Goal: Information Seeking & Learning: Learn about a topic

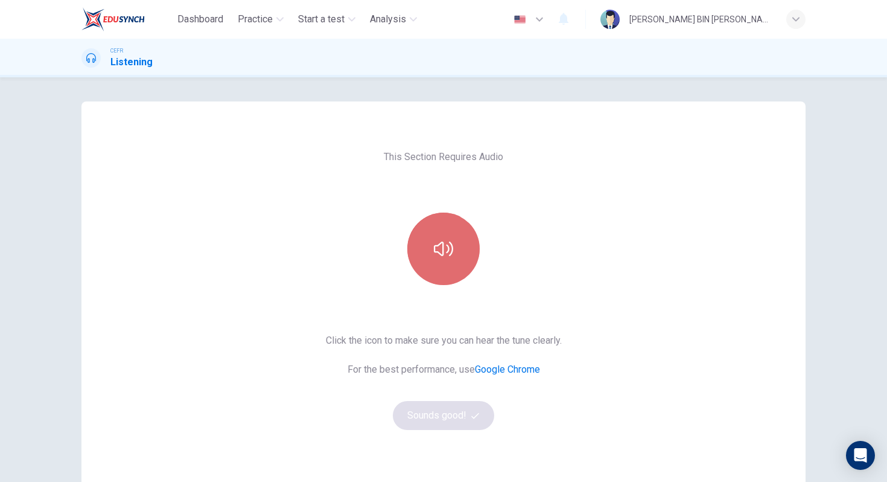
click at [451, 272] on button "button" at bounding box center [443, 248] width 72 height 72
click at [419, 256] on button "button" at bounding box center [443, 248] width 72 height 72
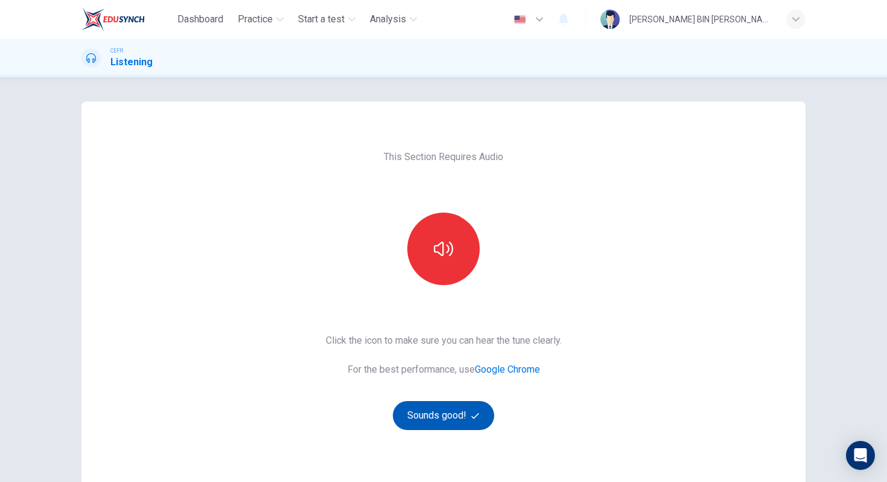
click at [430, 424] on button "Sounds good!" at bounding box center [443, 415] width 101 height 29
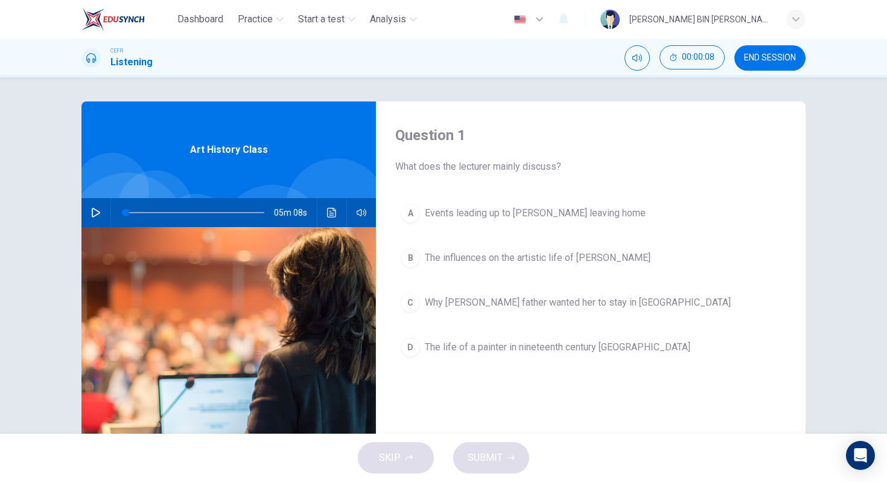
click at [92, 214] on icon "button" at bounding box center [96, 213] width 10 height 10
click at [95, 221] on button "button" at bounding box center [95, 212] width 19 height 29
click at [682, 54] on span "00:03:38" at bounding box center [698, 58] width 33 height 10
click at [714, 62] on icon "Show" at bounding box center [713, 58] width 10 height 10
click at [410, 351] on div "D" at bounding box center [410, 346] width 19 height 19
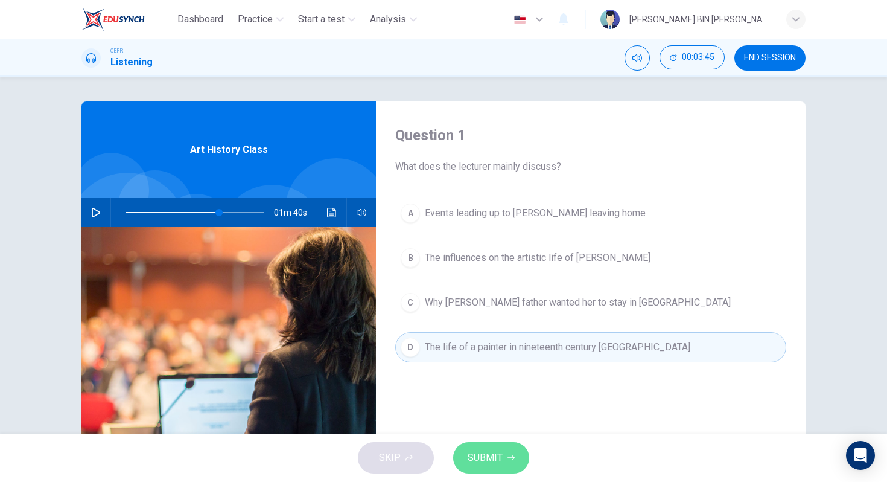
click at [475, 453] on span "SUBMIT" at bounding box center [485, 457] width 35 height 17
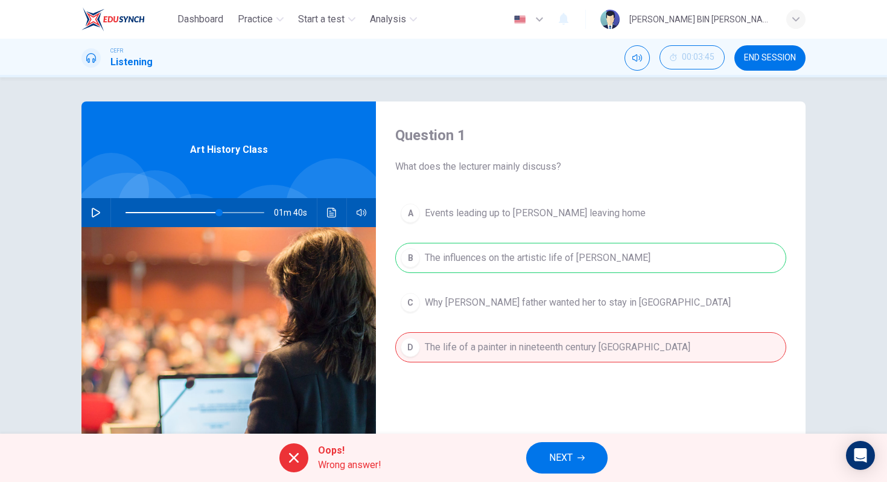
click at [579, 450] on button "NEXT" at bounding box center [566, 457] width 81 height 31
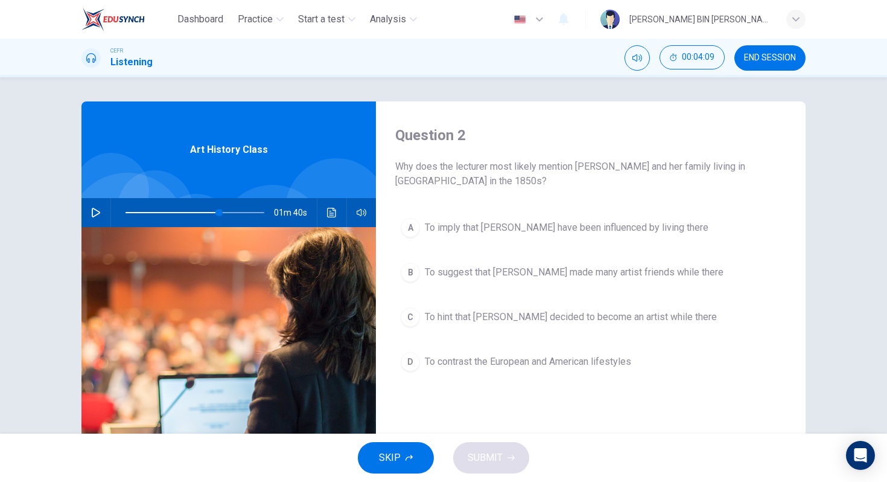
click at [409, 358] on div "D" at bounding box center [410, 361] width 19 height 19
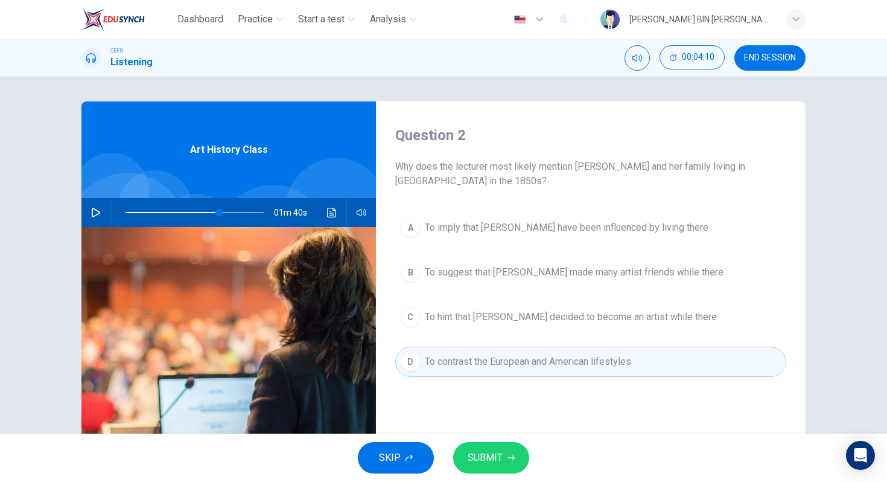
click at [497, 455] on span "SUBMIT" at bounding box center [485, 457] width 35 height 17
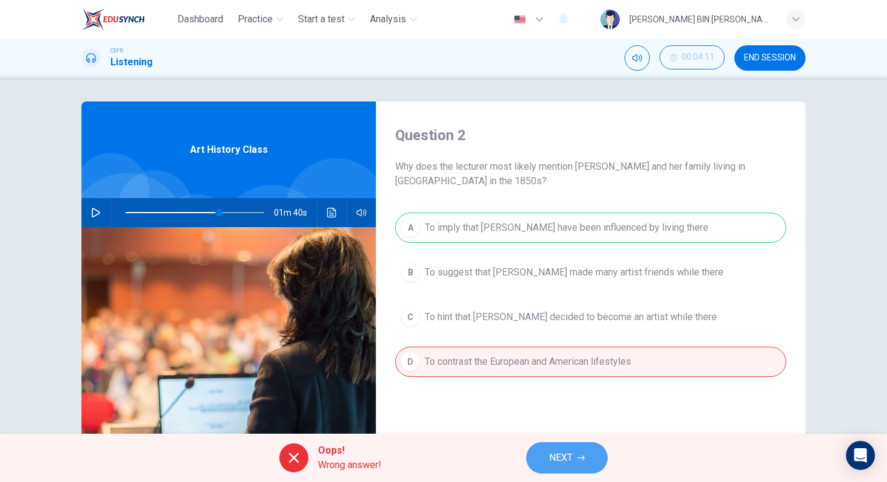
click at [559, 454] on span "NEXT" at bounding box center [561, 457] width 24 height 17
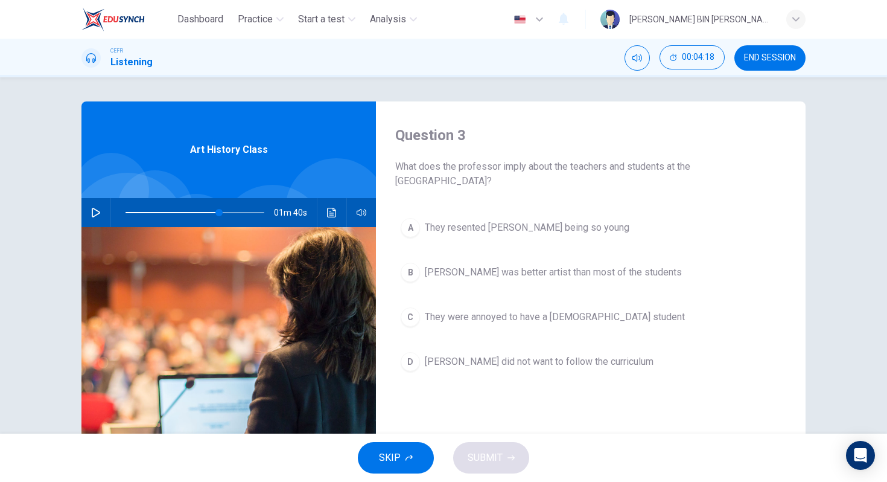
click at [416, 316] on button "C They were annoyed to have a [DEMOGRAPHIC_DATA] student" at bounding box center [590, 317] width 391 height 30
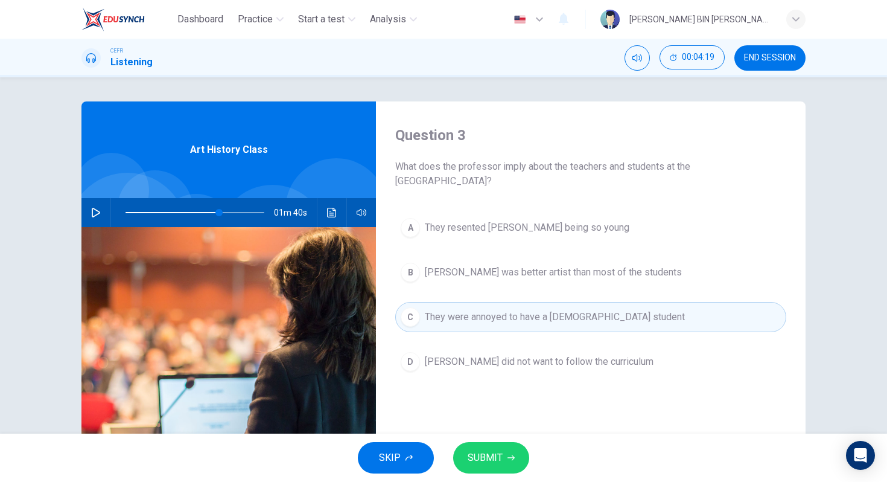
click at [486, 455] on span "SUBMIT" at bounding box center [485, 457] width 35 height 17
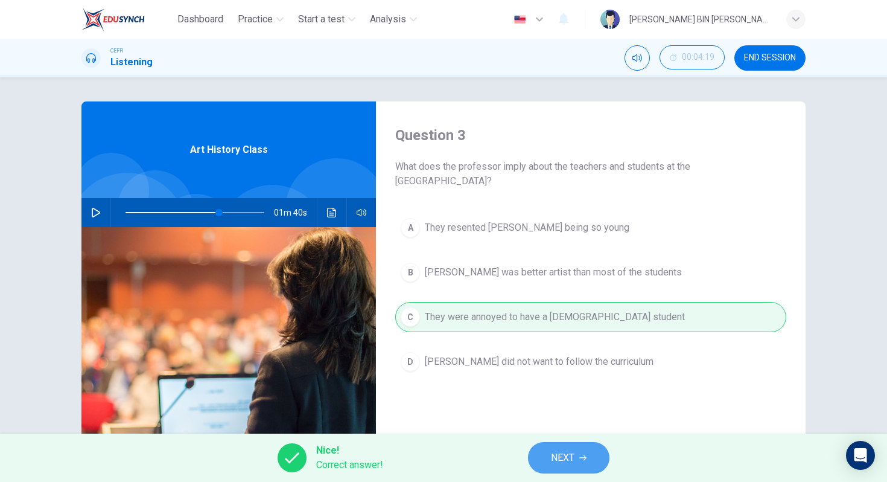
click at [561, 455] on span "NEXT" at bounding box center [563, 457] width 24 height 17
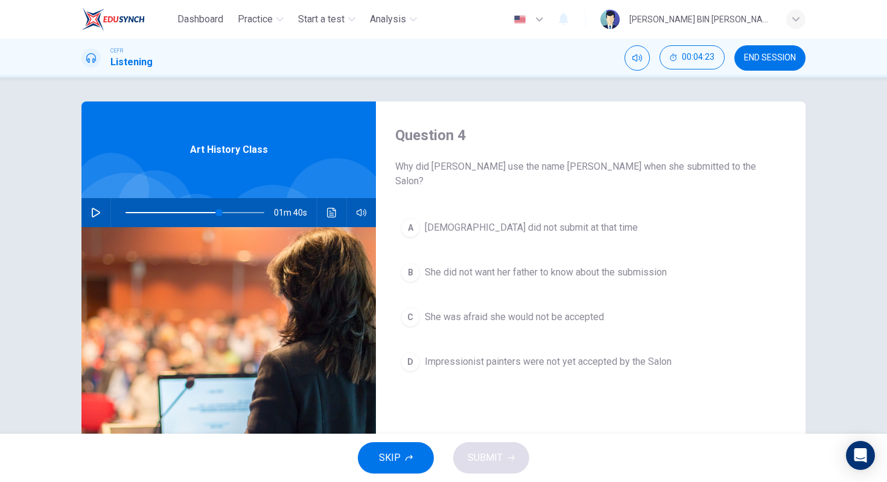
click at [418, 264] on button "B She did not want her father to know about the submission" at bounding box center [590, 272] width 391 height 30
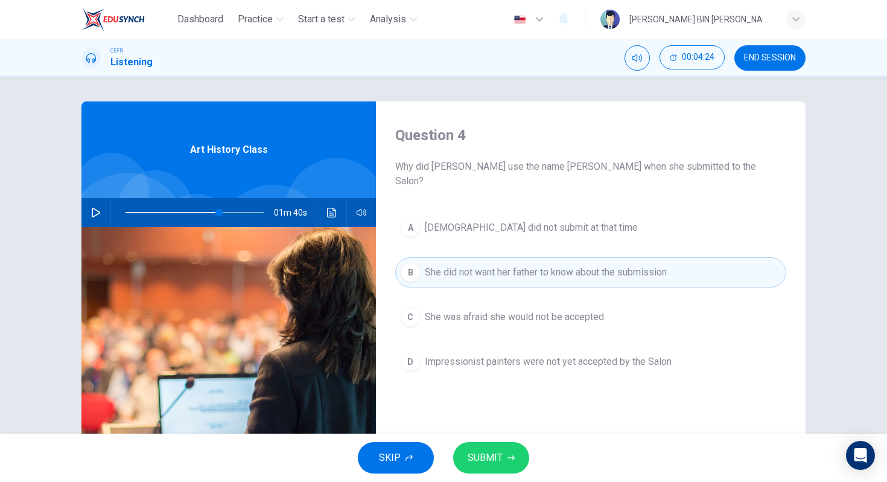
click at [500, 463] on span "SUBMIT" at bounding box center [485, 457] width 35 height 17
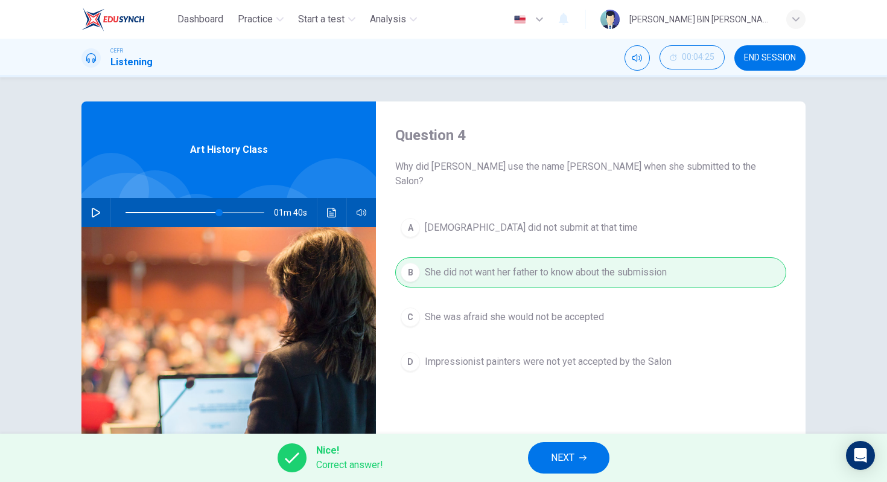
click at [547, 457] on button "NEXT" at bounding box center [568, 457] width 81 height 31
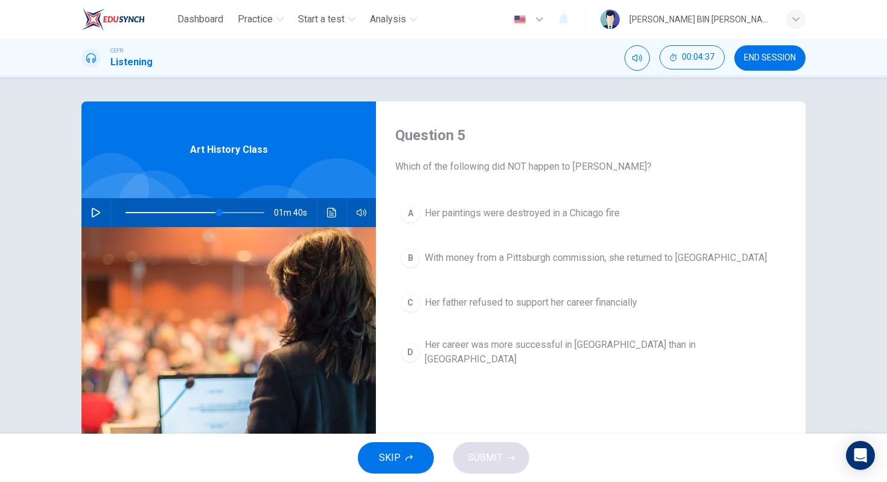
click at [407, 215] on div "A" at bounding box center [410, 212] width 19 height 19
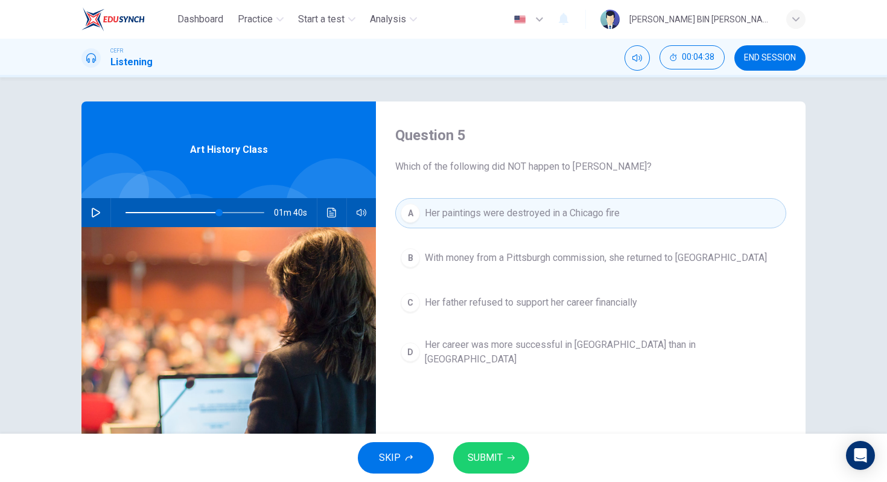
click at [495, 453] on span "SUBMIT" at bounding box center [485, 457] width 35 height 17
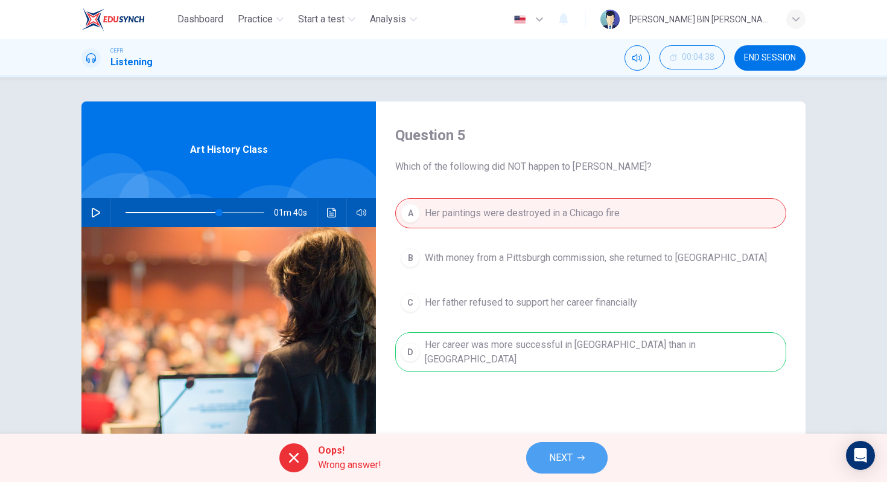
click at [562, 454] on span "NEXT" at bounding box center [561, 457] width 24 height 17
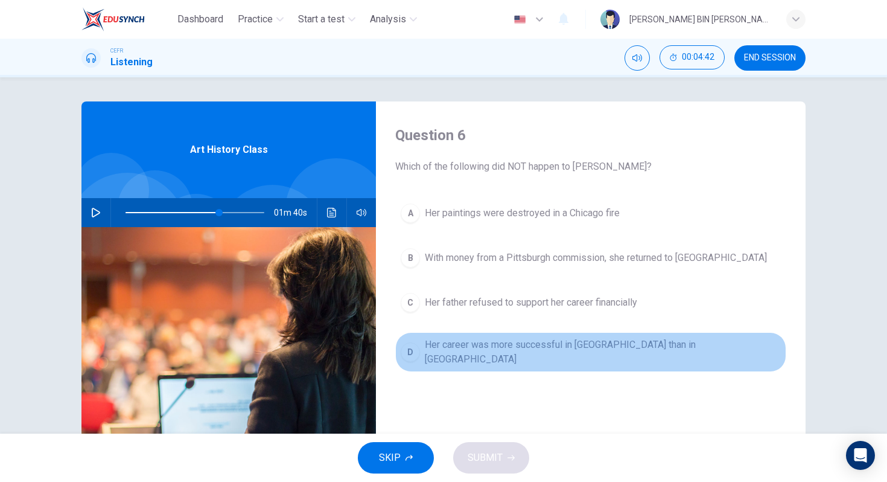
click at [415, 344] on div "D" at bounding box center [410, 351] width 19 height 19
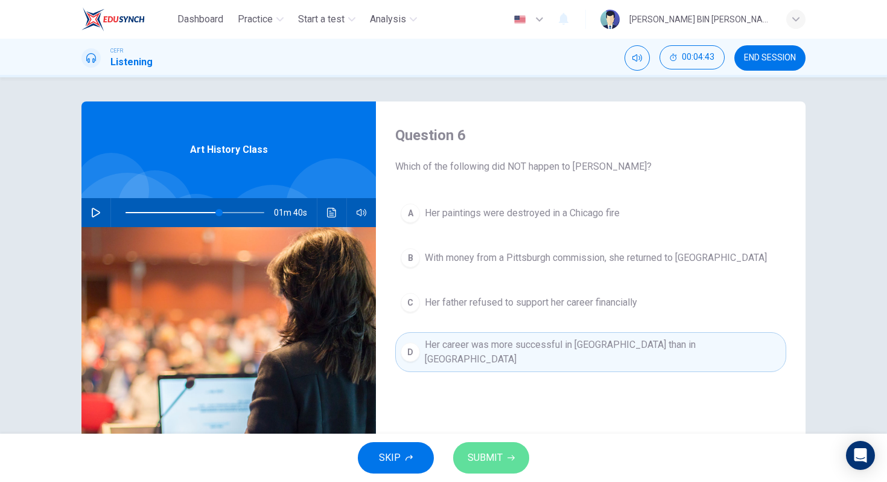
click at [491, 452] on span "SUBMIT" at bounding box center [485, 457] width 35 height 17
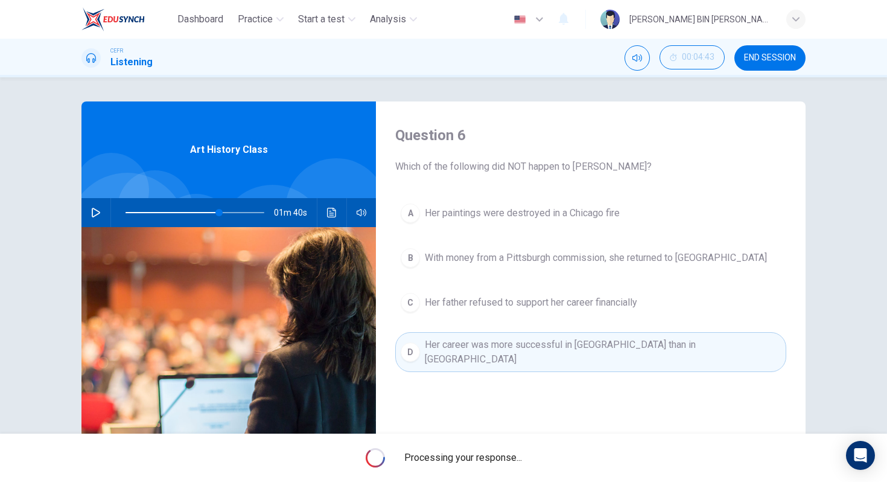
type input "67"
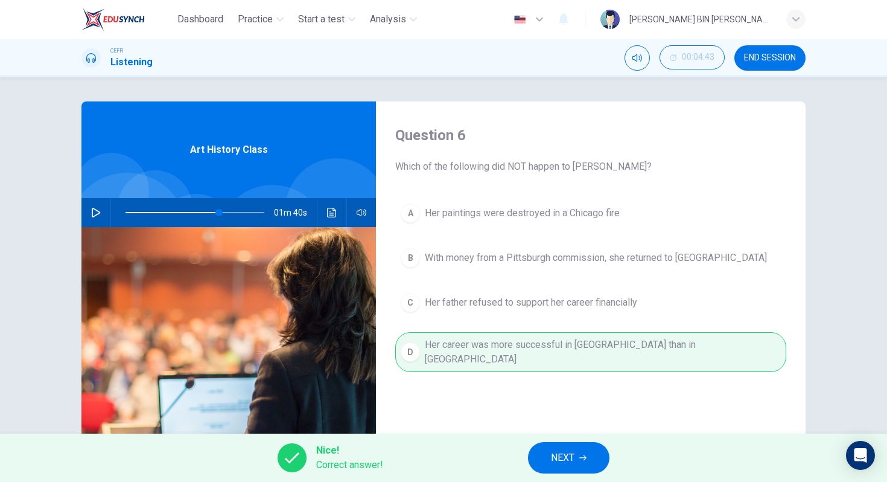
click at [565, 455] on span "NEXT" at bounding box center [563, 457] width 24 height 17
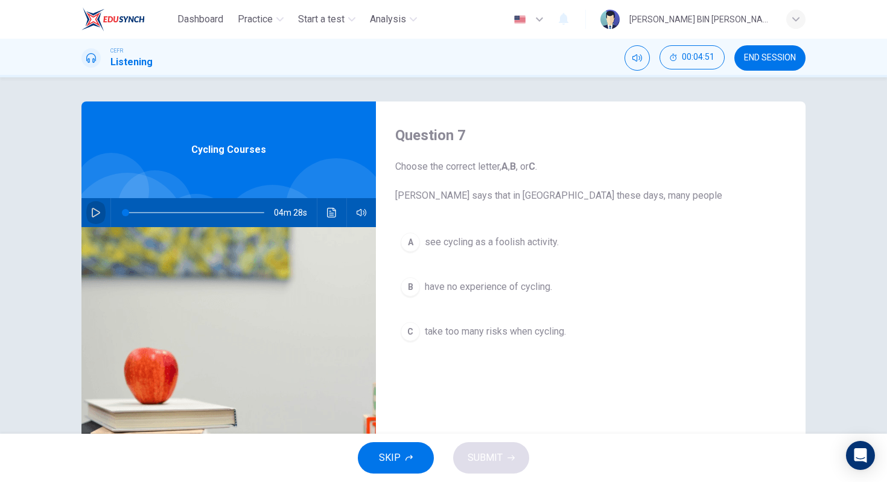
click at [96, 212] on icon "button" at bounding box center [96, 213] width 8 height 10
type input "0"
click at [407, 244] on div "A" at bounding box center [410, 241] width 19 height 19
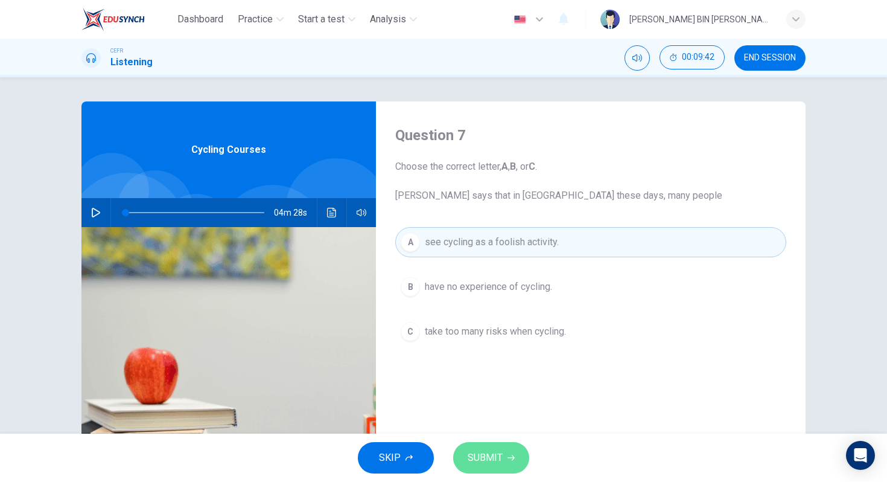
click at [501, 443] on button "SUBMIT" at bounding box center [491, 457] width 76 height 31
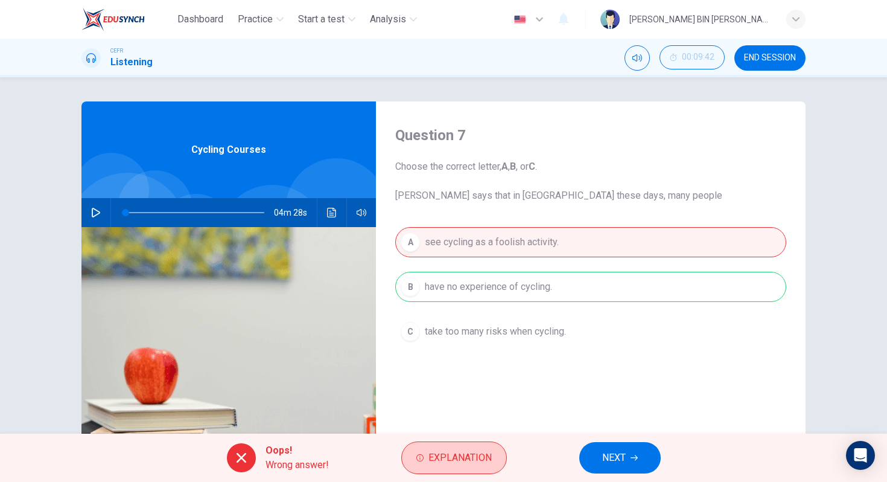
click at [484, 451] on span "Explanation" at bounding box center [459, 457] width 63 height 17
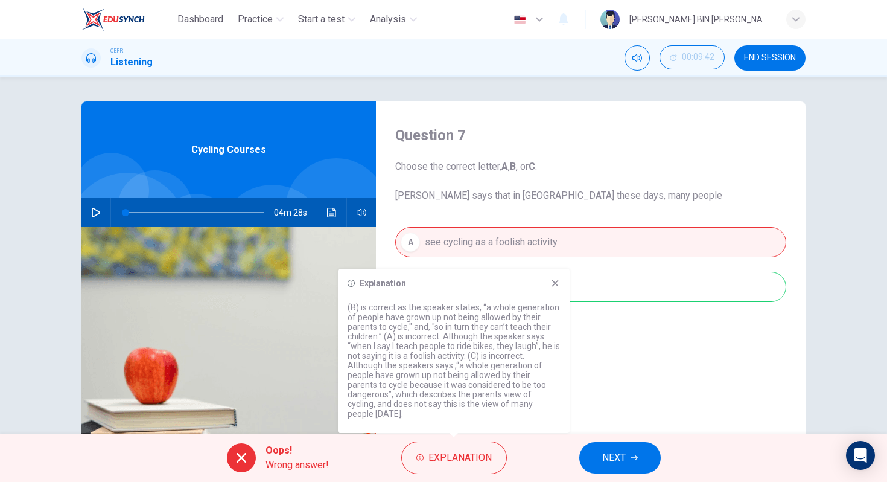
click at [555, 287] on icon at bounding box center [555, 283] width 7 height 7
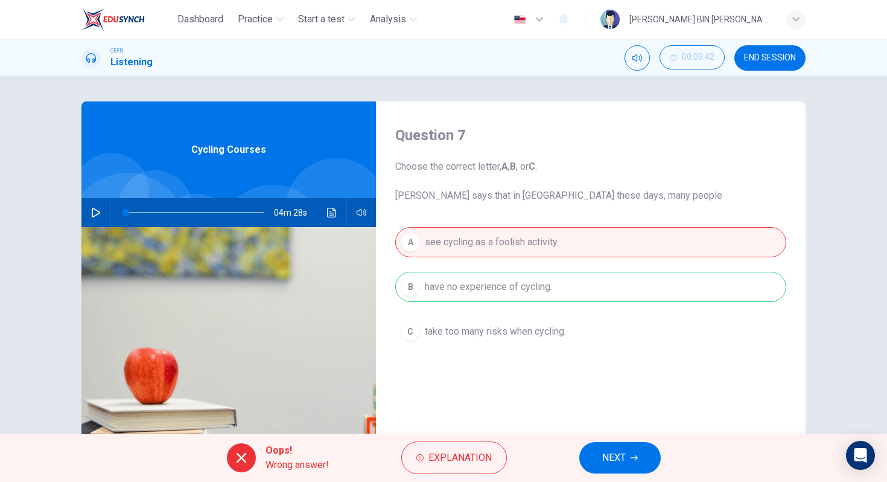
click at [631, 451] on button "NEXT" at bounding box center [619, 457] width 81 height 31
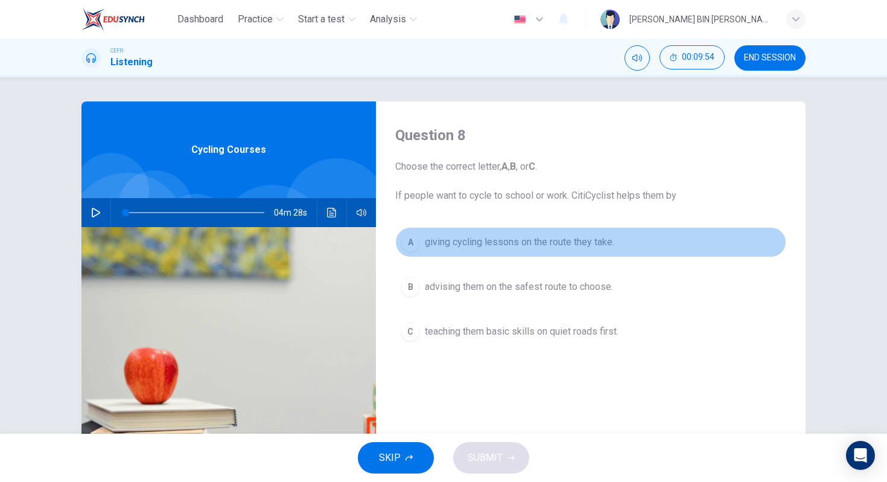
click at [411, 241] on div "A" at bounding box center [410, 241] width 19 height 19
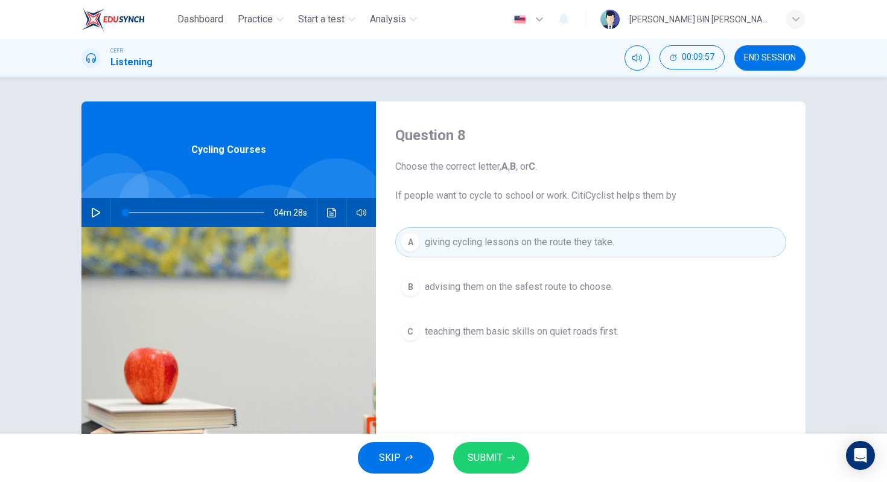
click at [489, 462] on span "SUBMIT" at bounding box center [485, 457] width 35 height 17
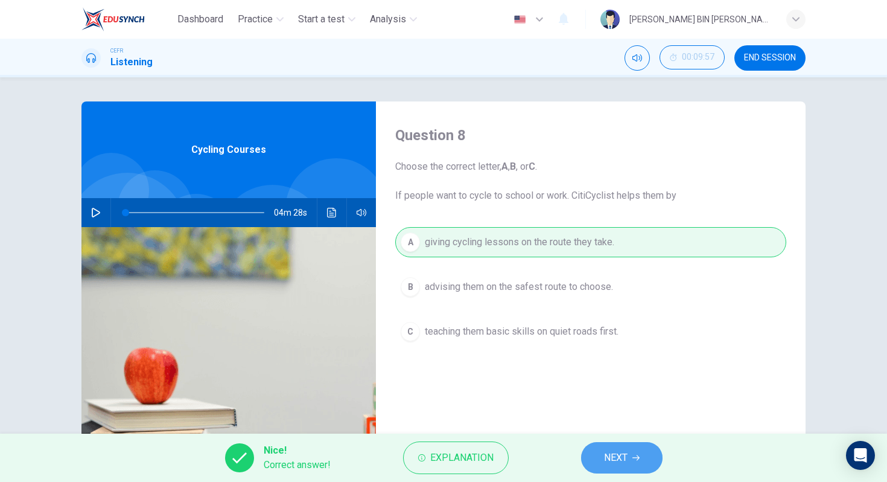
click at [631, 455] on button "NEXT" at bounding box center [621, 457] width 81 height 31
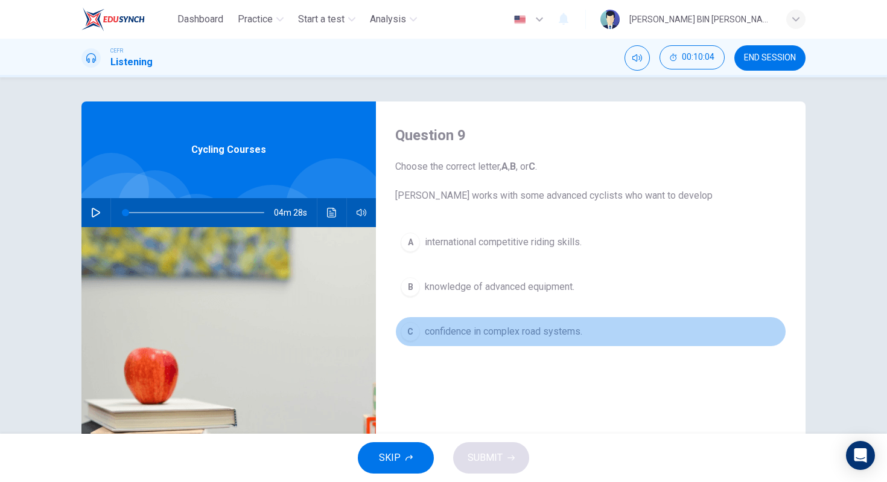
click at [404, 333] on div "C" at bounding box center [410, 331] width 19 height 19
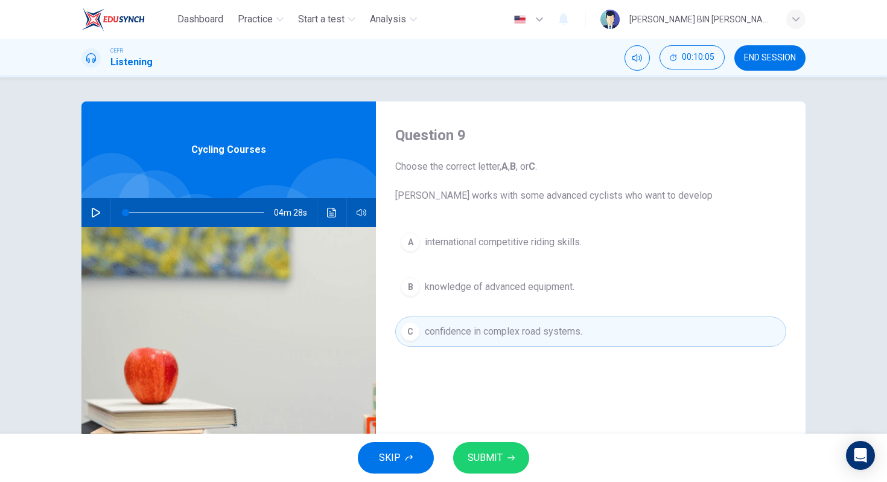
click at [495, 458] on span "SUBMIT" at bounding box center [485, 457] width 35 height 17
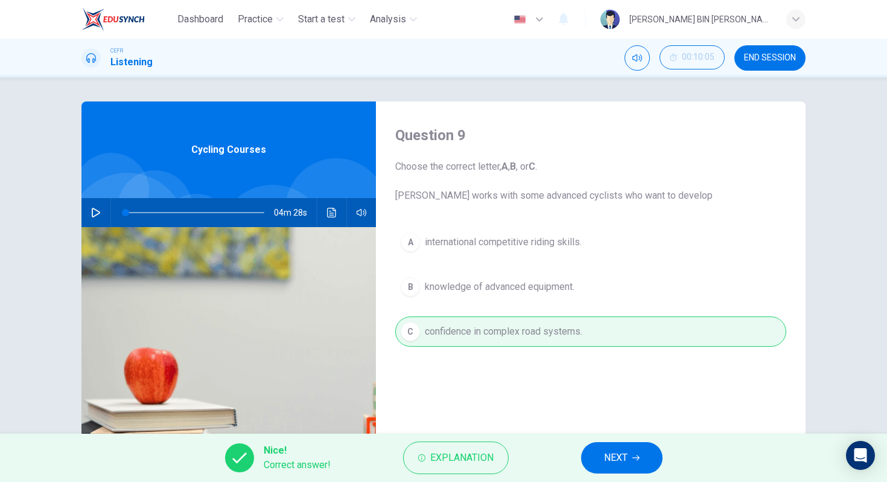
click at [622, 453] on span "NEXT" at bounding box center [616, 457] width 24 height 17
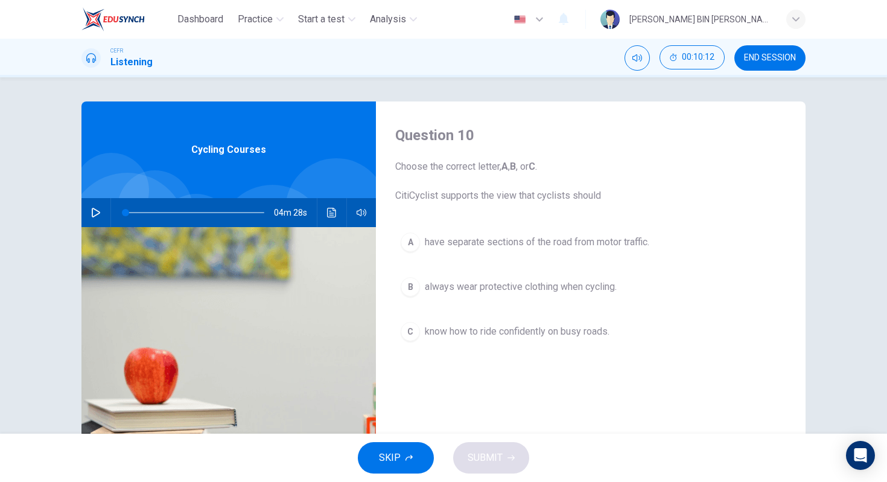
click at [408, 329] on div "C" at bounding box center [410, 331] width 19 height 19
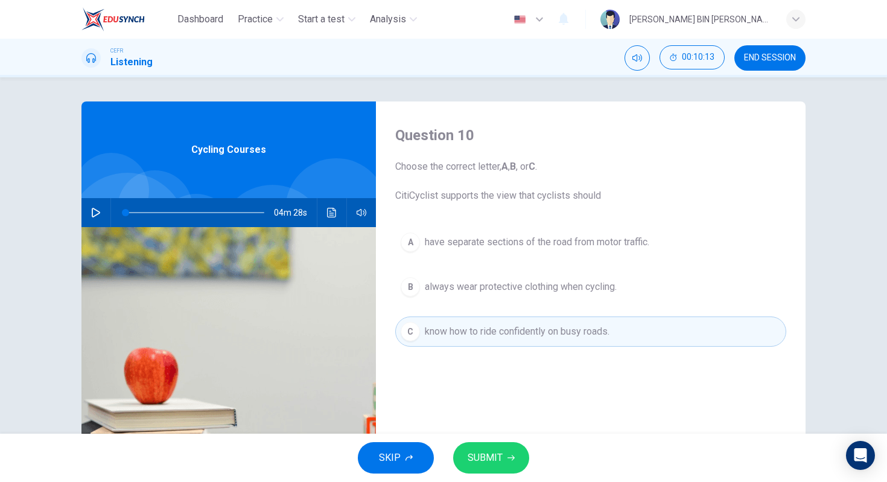
click at [480, 458] on span "SUBMIT" at bounding box center [485, 457] width 35 height 17
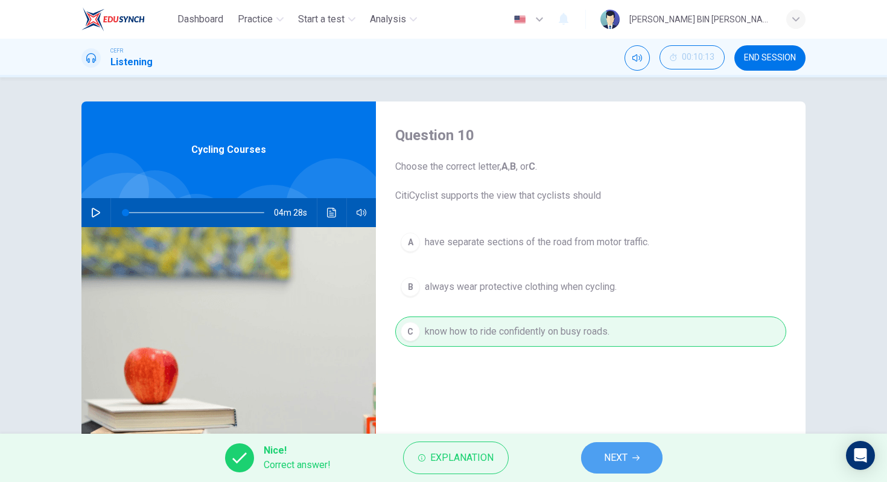
click at [617, 451] on span "NEXT" at bounding box center [616, 457] width 24 height 17
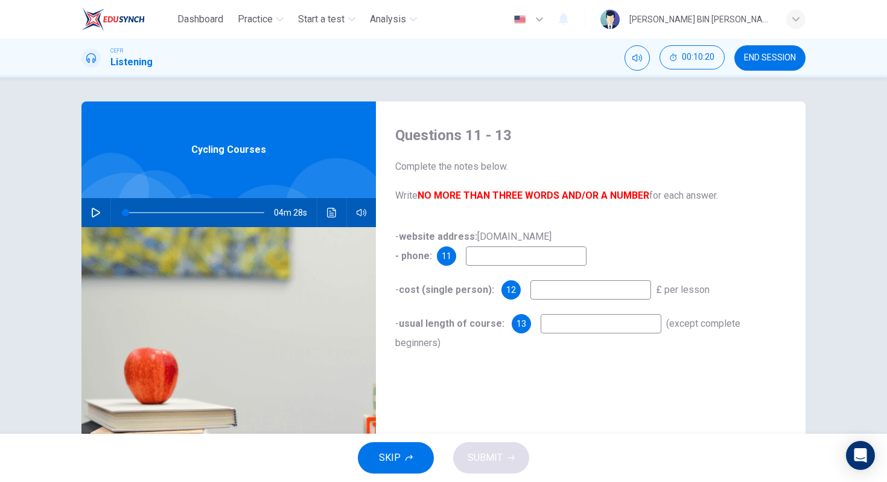
click at [579, 331] on input at bounding box center [601, 323] width 121 height 19
type input "3 hours"
click at [588, 289] on input at bounding box center [590, 289] width 121 height 19
type input "27.50"
click at [524, 260] on input at bounding box center [526, 255] width 121 height 19
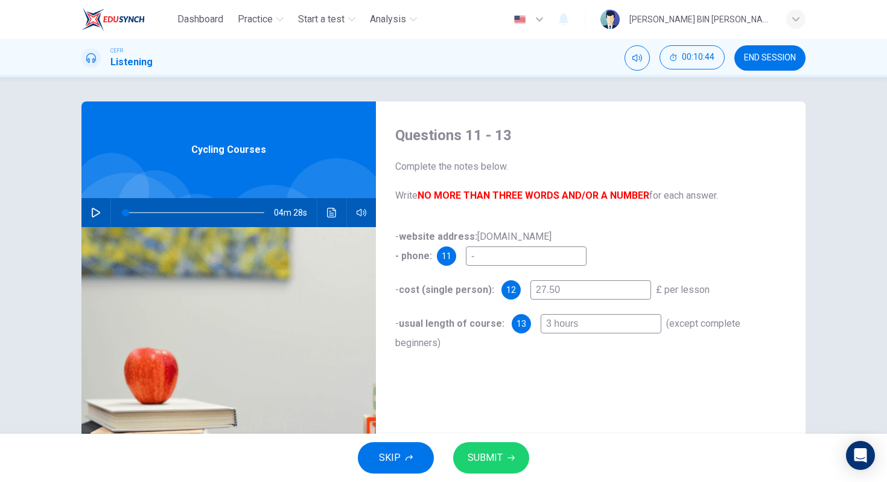
type input "-"
click at [495, 445] on button "SUBMIT" at bounding box center [491, 457] width 76 height 31
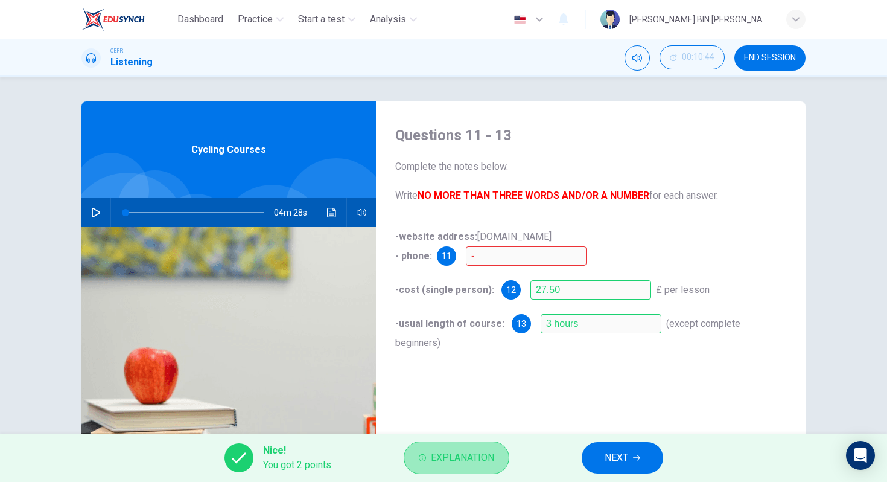
click at [460, 453] on span "Explanation" at bounding box center [462, 457] width 63 height 17
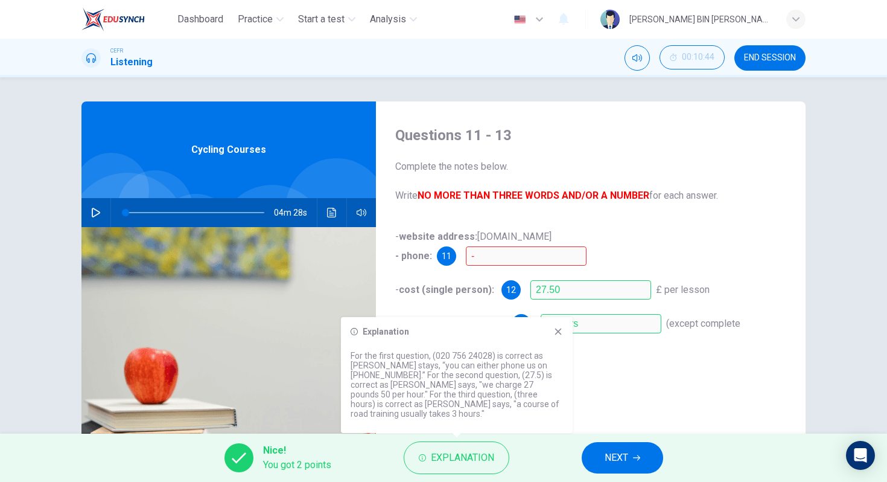
click at [558, 336] on icon at bounding box center [558, 331] width 10 height 10
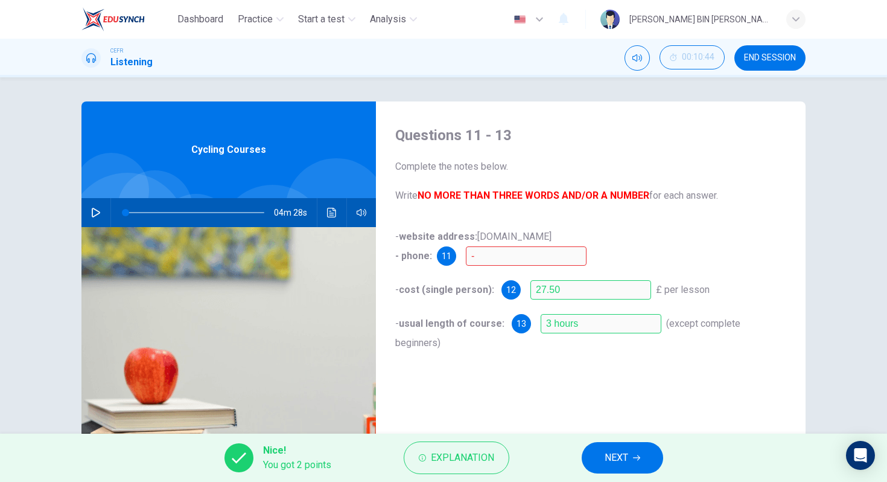
click at [623, 456] on span "NEXT" at bounding box center [617, 457] width 24 height 17
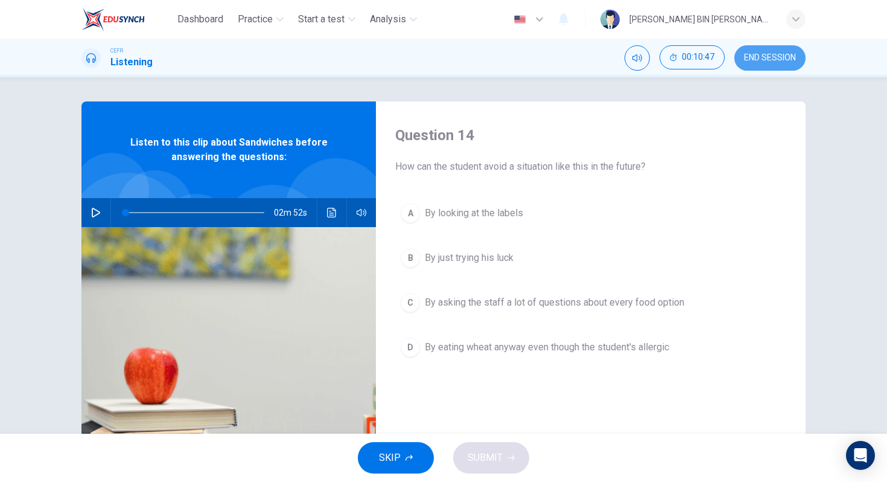
click at [752, 50] on button "END SESSION" at bounding box center [769, 57] width 71 height 25
